Goal: Task Accomplishment & Management: Manage account settings

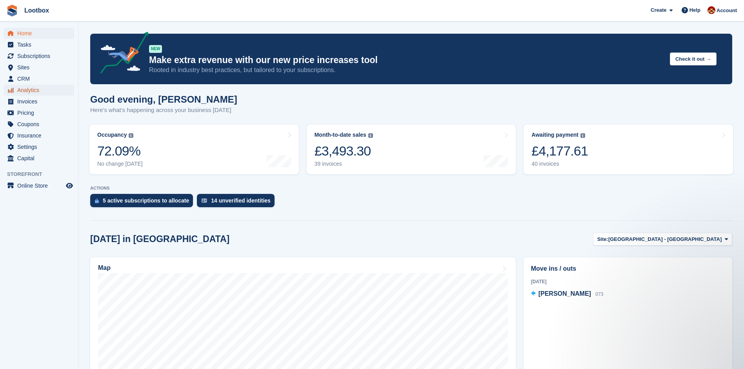
click at [24, 93] on span "Analytics" at bounding box center [40, 90] width 47 height 11
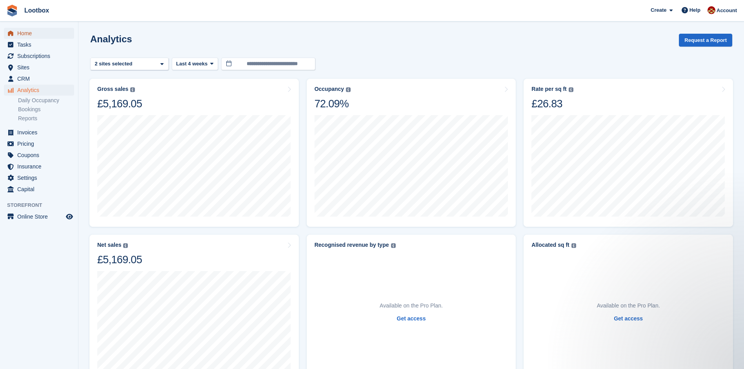
click at [27, 32] on span "Home" at bounding box center [40, 33] width 47 height 11
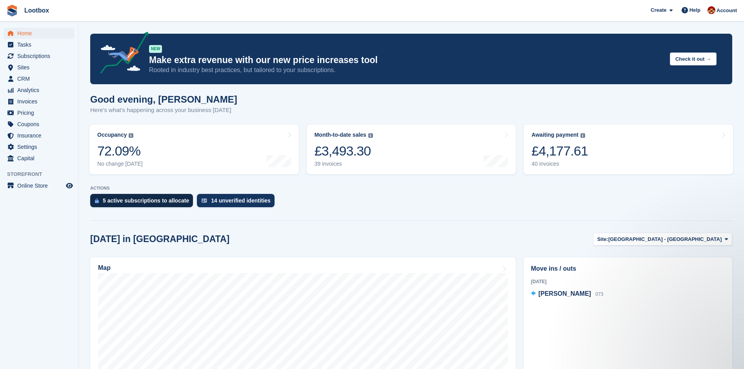
click at [151, 200] on div "5 active subscriptions to allocate" at bounding box center [146, 201] width 86 height 6
